Goal: Answer question/provide support

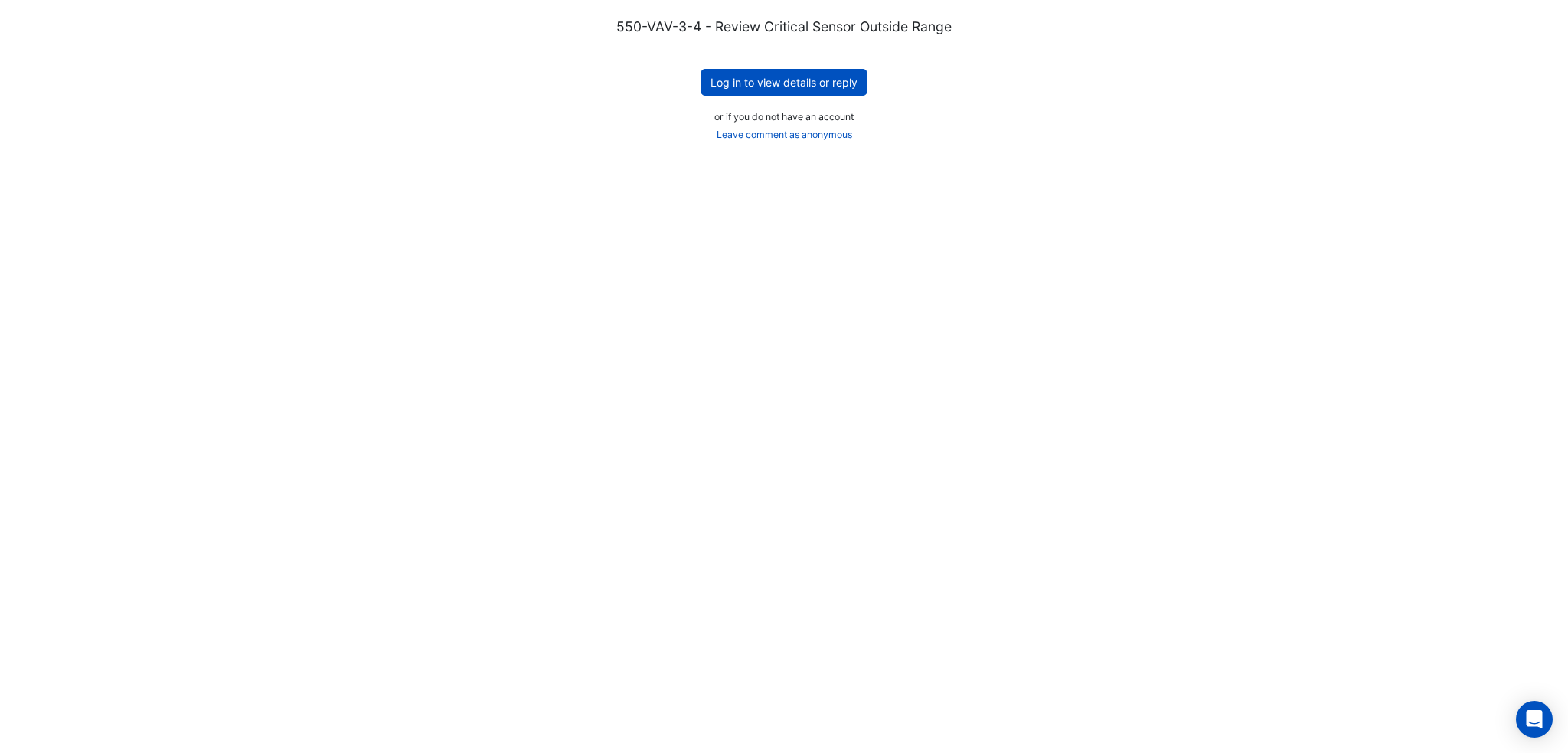
click at [824, 73] on button "Log in to view details or reply" at bounding box center [784, 81] width 167 height 27
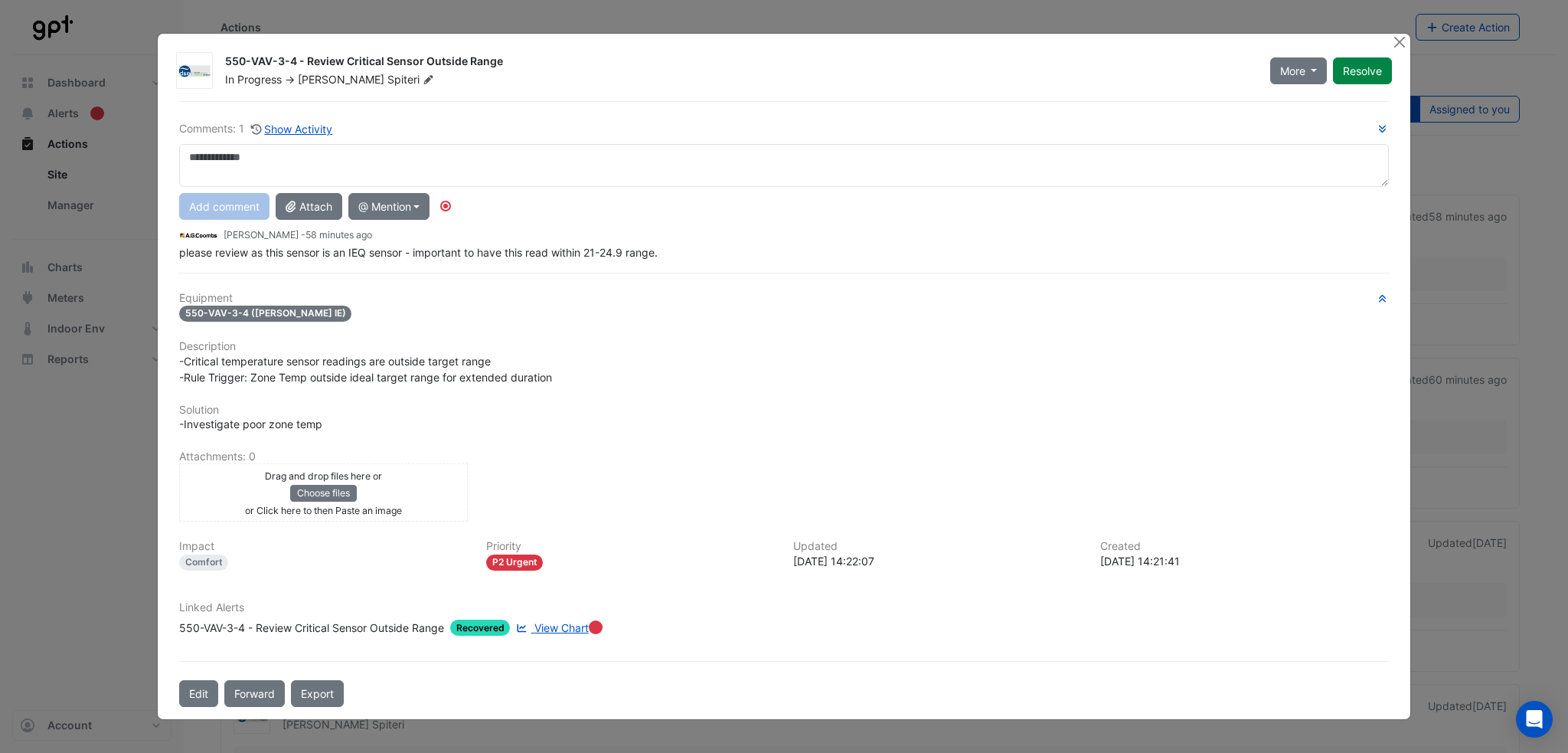
click at [419, 212] on button "@ Mention" at bounding box center [389, 206] width 82 height 27
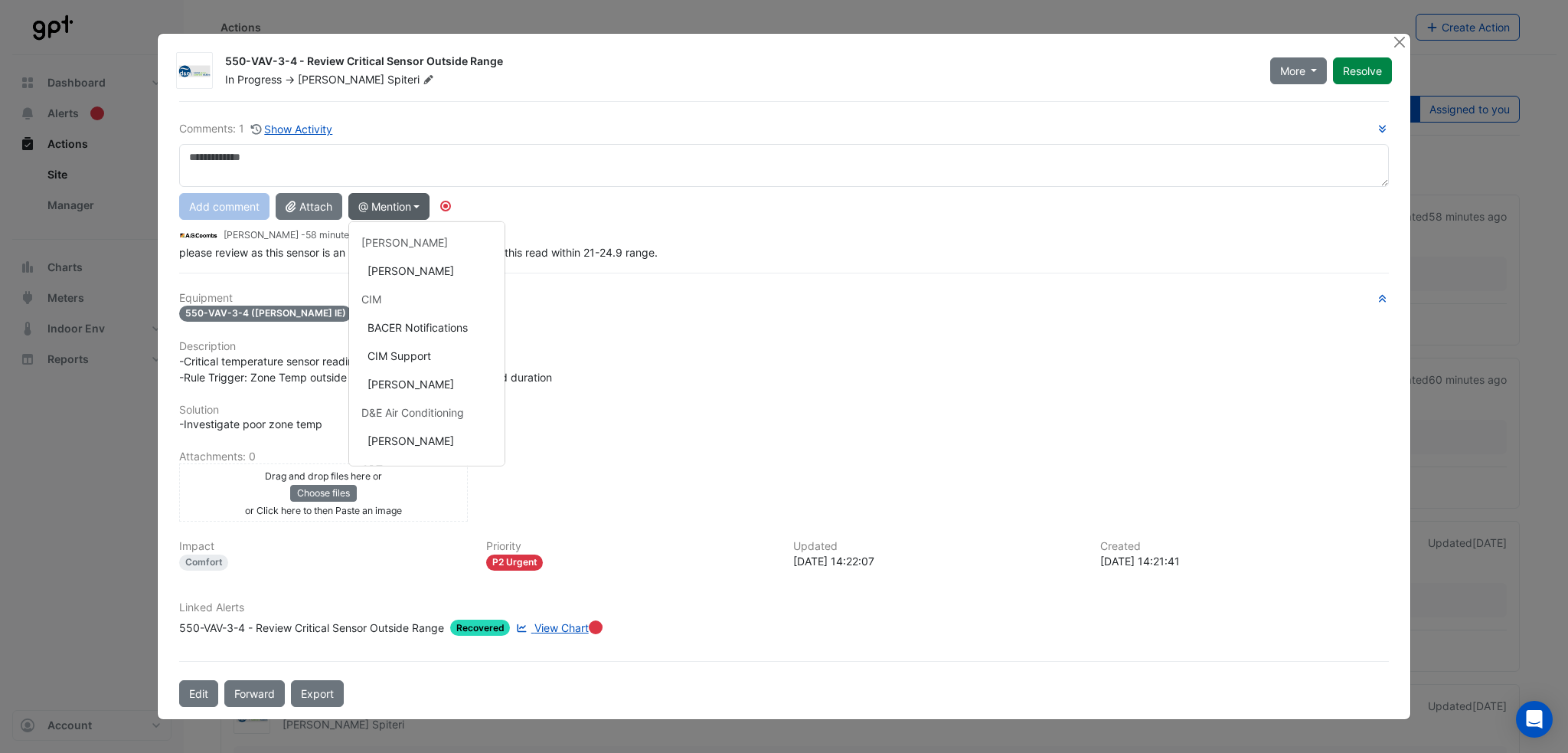
click at [654, 433] on div "Equipment 550-VAV-3-4 ([PERSON_NAME] IE) Description -Critical temperature sens…" at bounding box center [784, 470] width 1210 height 357
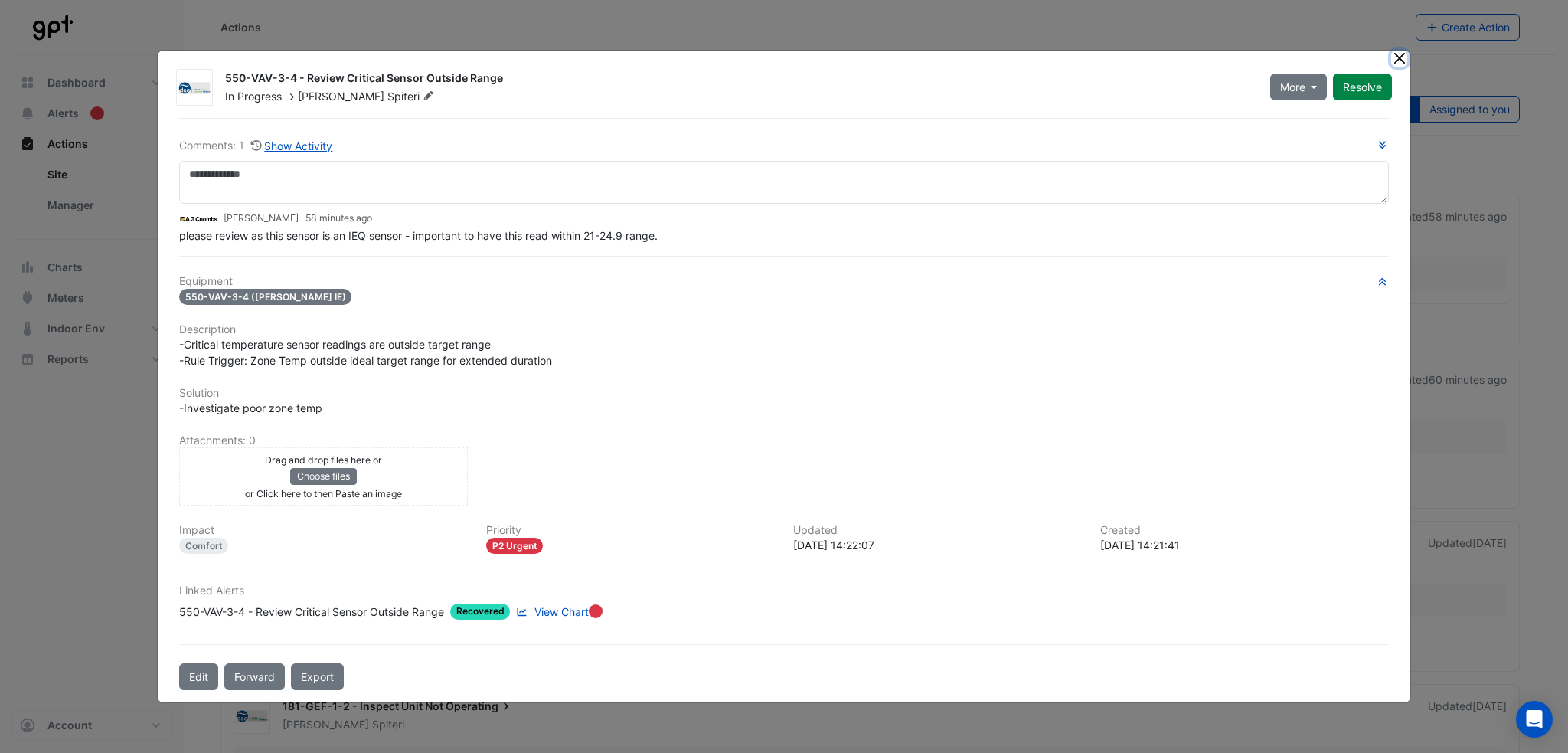
click at [1399, 63] on button "Close" at bounding box center [1399, 58] width 16 height 16
